Goal: Navigation & Orientation: Find specific page/section

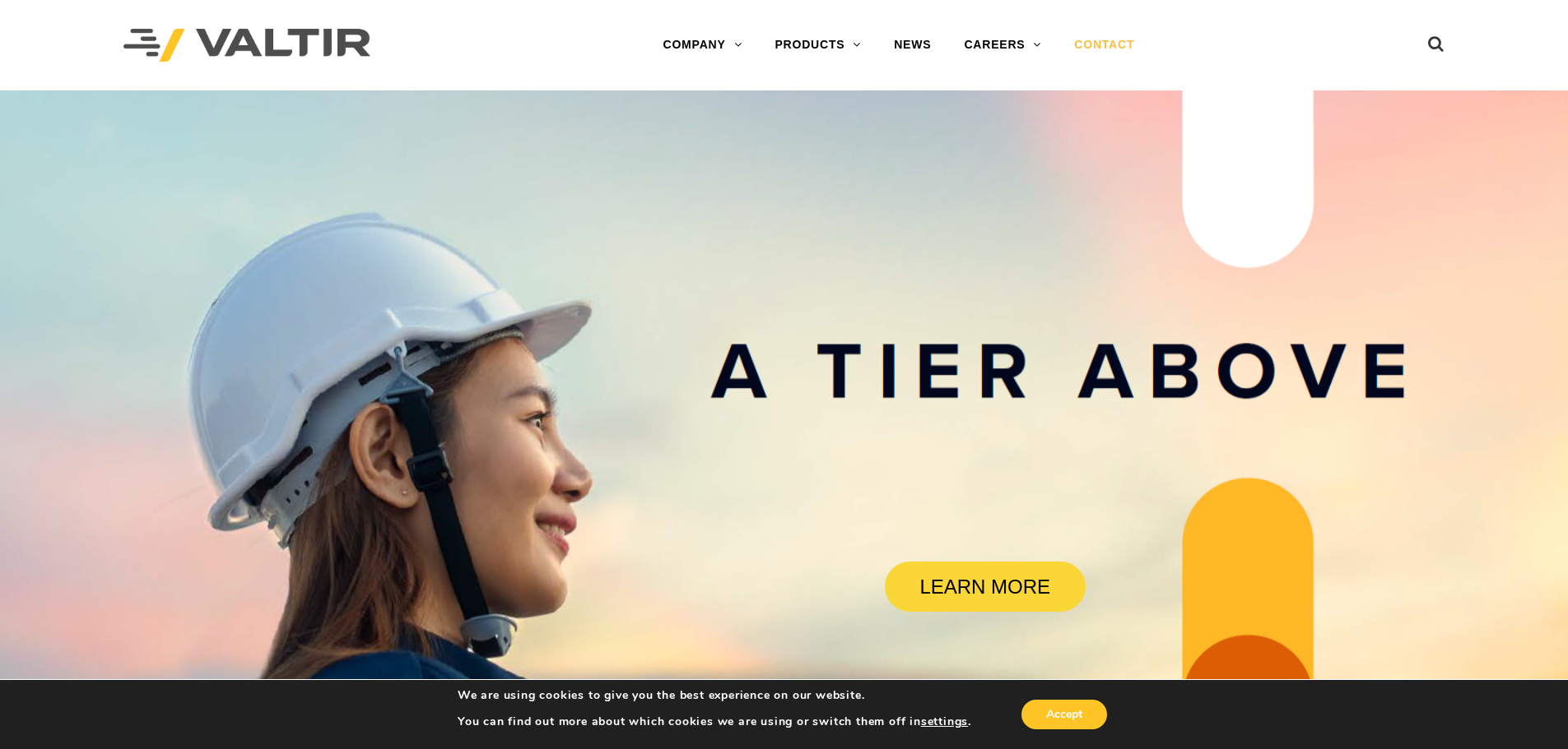
click at [1092, 47] on link "CONTACT" at bounding box center [1104, 45] width 93 height 32
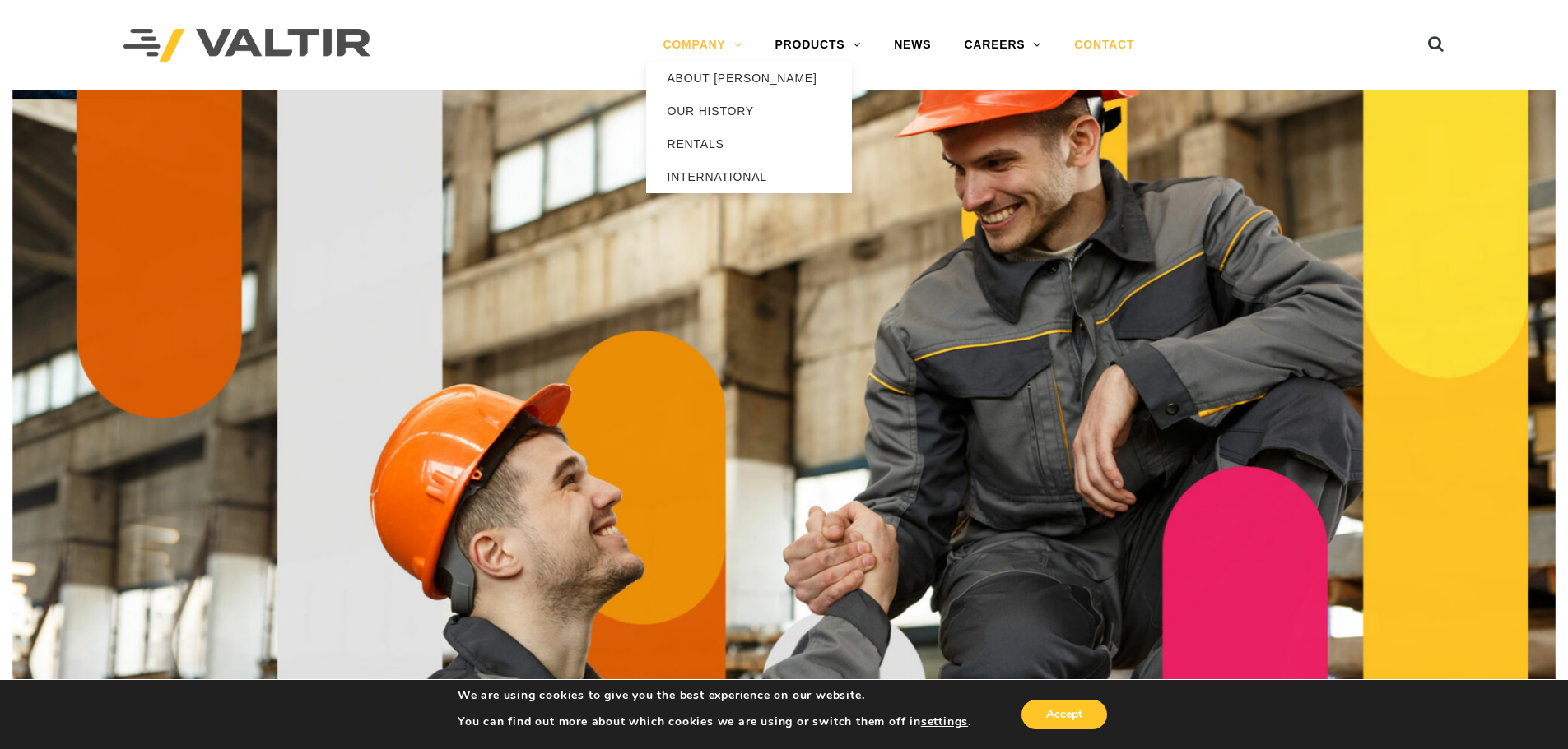
click at [695, 42] on link "COMPANY" at bounding box center [701, 45] width 112 height 32
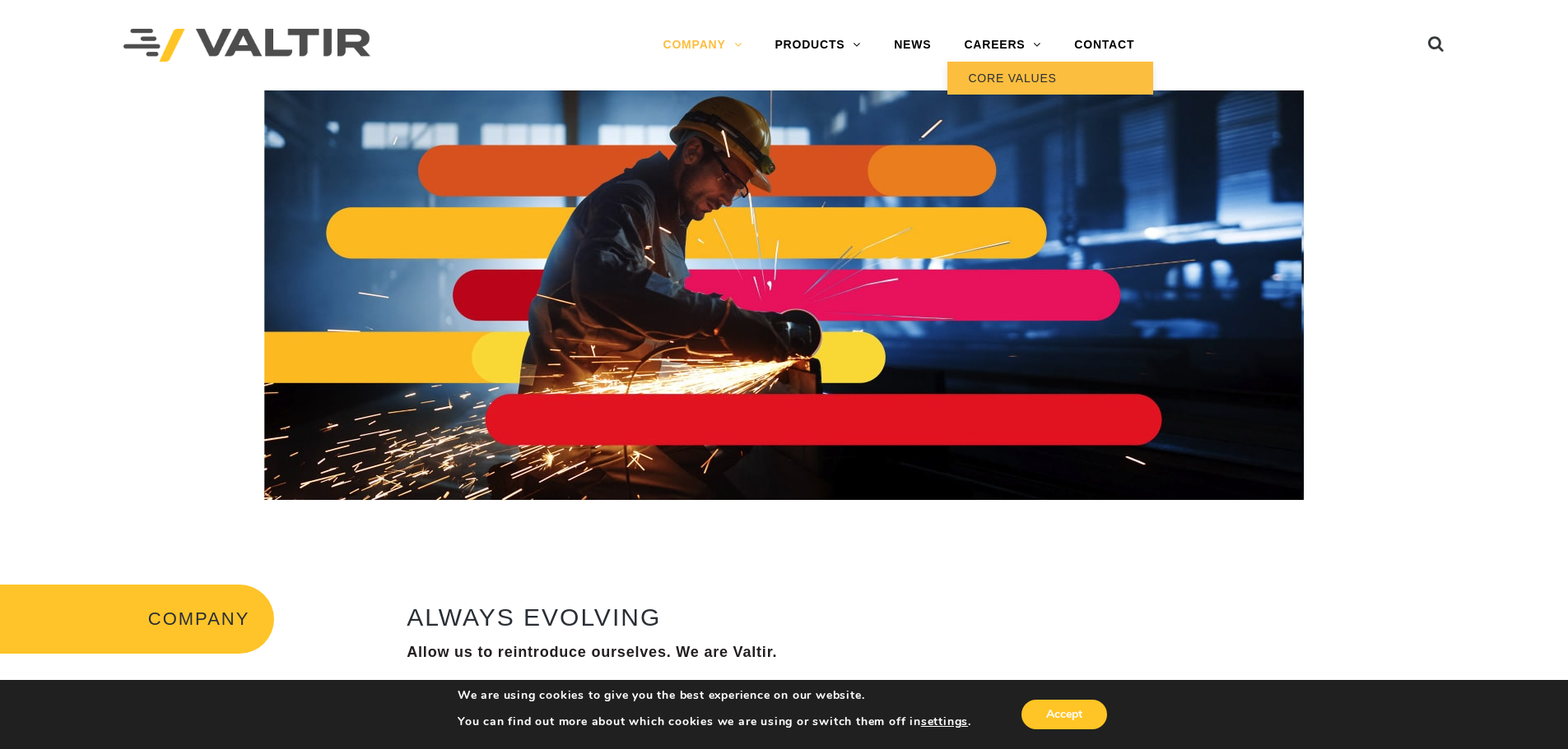
click at [1016, 78] on link "CORE VALUES" at bounding box center [1050, 78] width 206 height 32
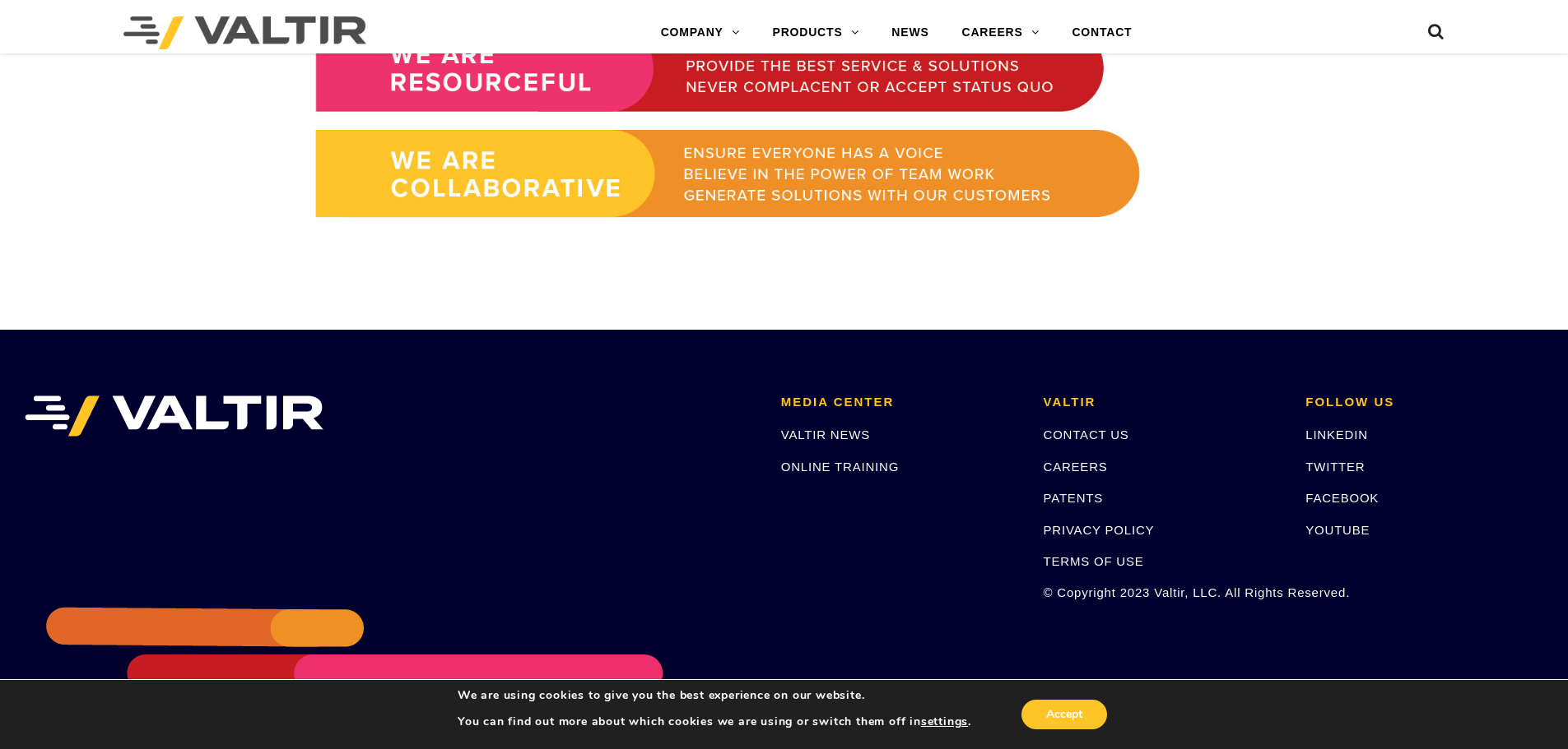
scroll to position [1472, 0]
